Goal: Ask a question

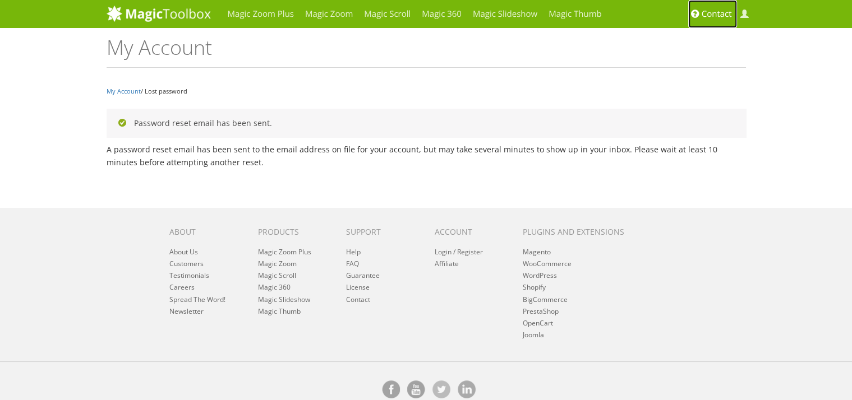
click at [705, 13] on span "Contact" at bounding box center [716, 13] width 30 height 11
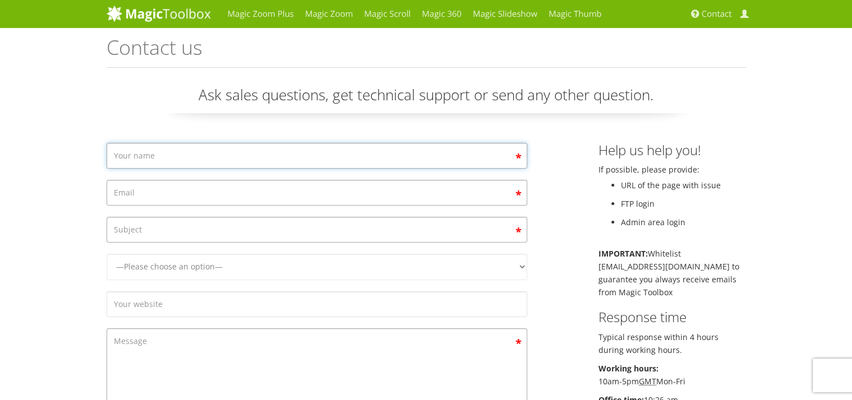
click at [292, 161] on input "Contact form" at bounding box center [317, 156] width 420 height 26
type input "[PERSON_NAME]"
type input "[EMAIL_ADDRESS][DOMAIN_NAME]"
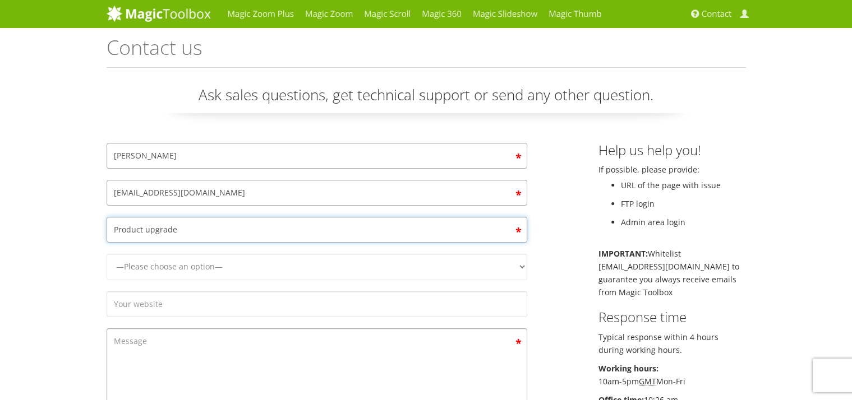
type input "Product upgrade"
click at [107, 254] on select "—Please choose an option— Magic Zoom Magic Zoom Plus Magic Thumb Magic Slidesho…" at bounding box center [317, 267] width 420 height 26
select select "Magic Zoom Plus"
click option "Magic Zoom Plus" at bounding box center [0, 0] width 0 height 0
click at [248, 306] on input "Contact form" at bounding box center [317, 305] width 420 height 26
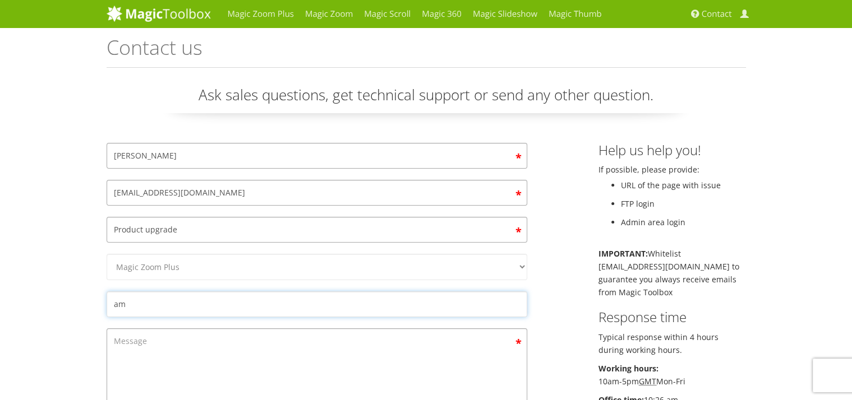
type input "a"
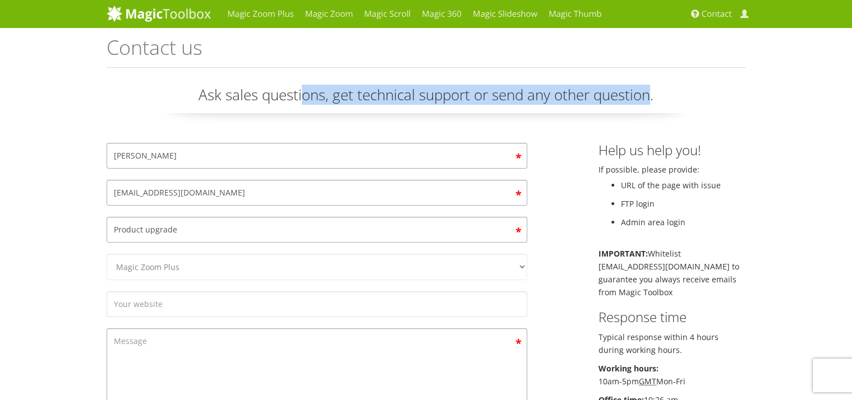
drag, startPoint x: 304, startPoint y: 94, endPoint x: 653, endPoint y: 101, distance: 348.8
click at [653, 101] on p "Ask sales questions, get technical support or send any other question." at bounding box center [426, 99] width 639 height 29
drag, startPoint x: 197, startPoint y: 99, endPoint x: 639, endPoint y: 105, distance: 441.8
click at [639, 105] on p "Ask sales questions, get technical support or send any other question." at bounding box center [426, 99] width 639 height 29
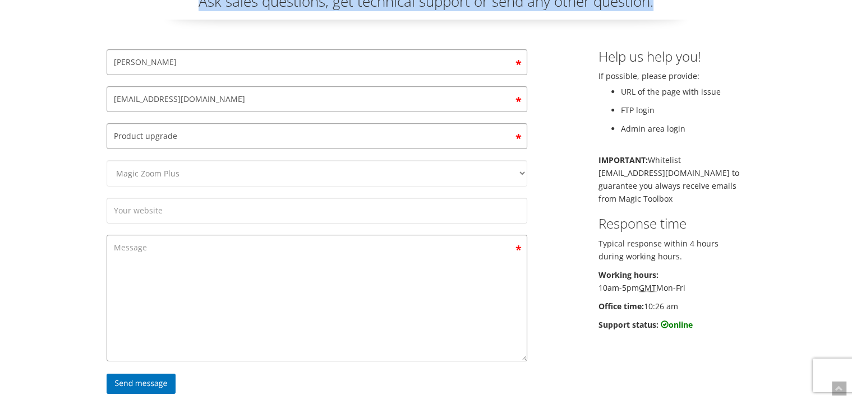
scroll to position [121, 0]
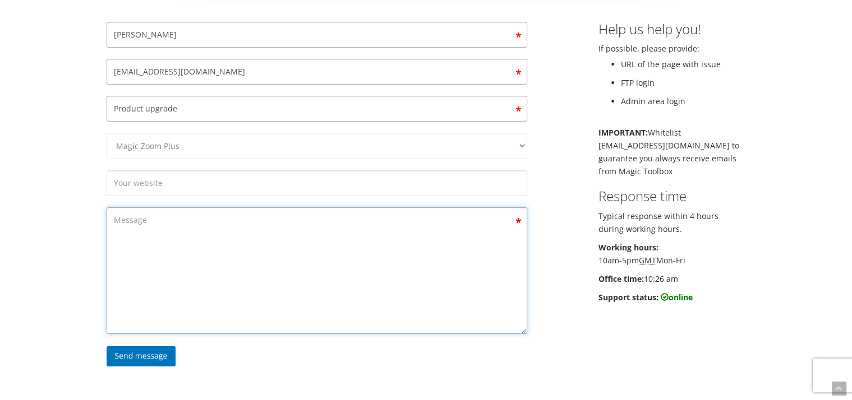
click at [182, 222] on textarea "Contact form" at bounding box center [317, 270] width 420 height 127
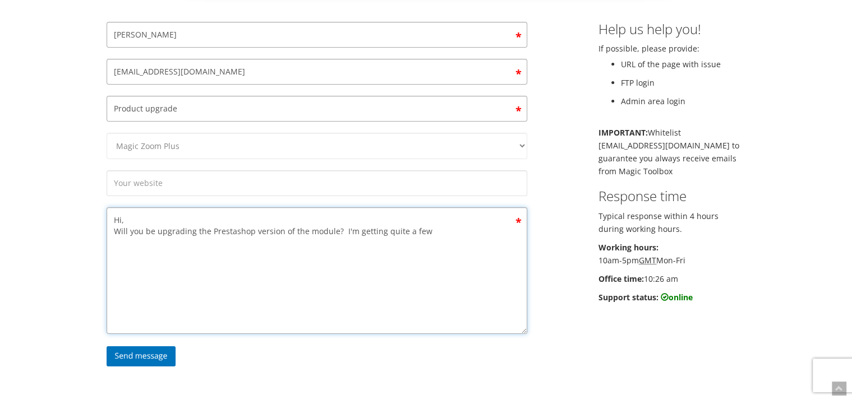
type textarea "Hi, Will you be upgrading the Prestashop version of the module? I'm getting qui…"
